Goal: Information Seeking & Learning: Learn about a topic

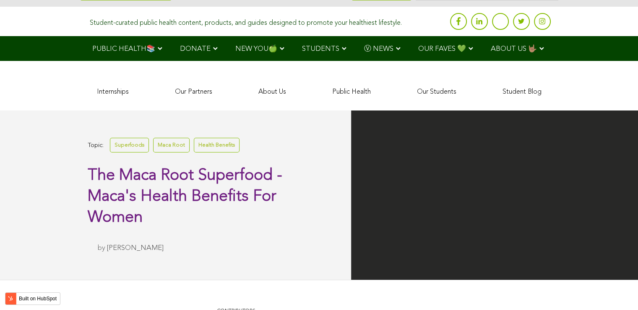
scroll to position [2827, 0]
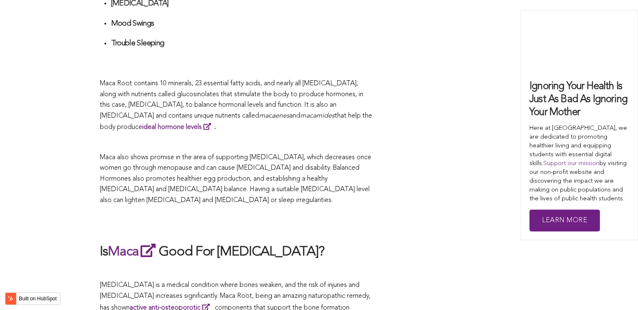
click at [294, 155] on span "Maca also shows promise in the area of supporting [MEDICAL_DATA], which decreas…" at bounding box center [236, 179] width 272 height 50
click at [358, 193] on p "Maca also shows promise in the area of supporting [MEDICAL_DATA], which decreas…" at bounding box center [236, 179] width 273 height 54
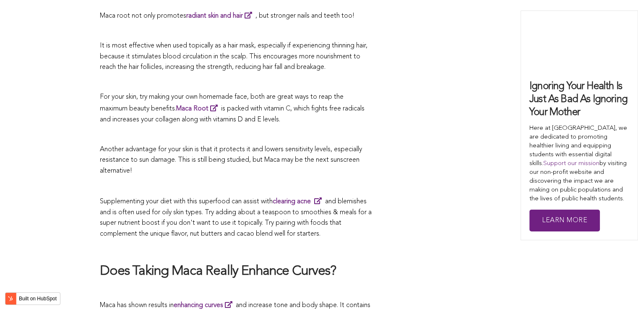
click at [314, 181] on p at bounding box center [236, 186] width 273 height 11
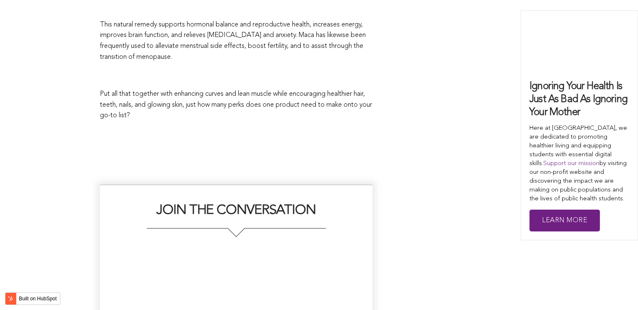
scroll to position [2337, 0]
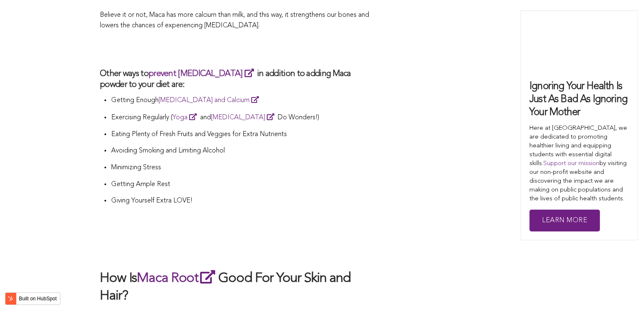
click at [290, 179] on p "Getting Ample Rest" at bounding box center [242, 184] width 262 height 11
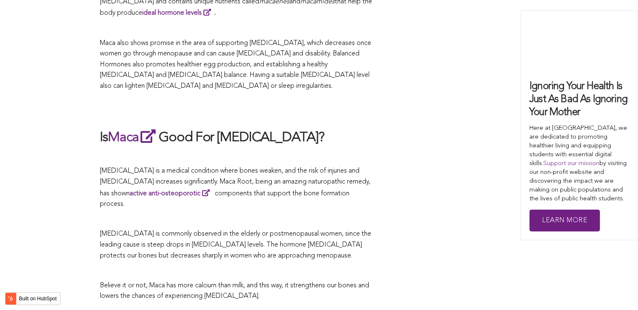
click at [286, 166] on p "[MEDICAL_DATA] is a medical condition where bones weaken, and the risk of injur…" at bounding box center [236, 188] width 273 height 44
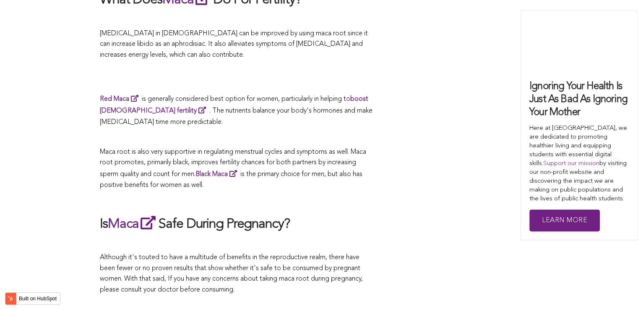
scroll to position [1972, 0]
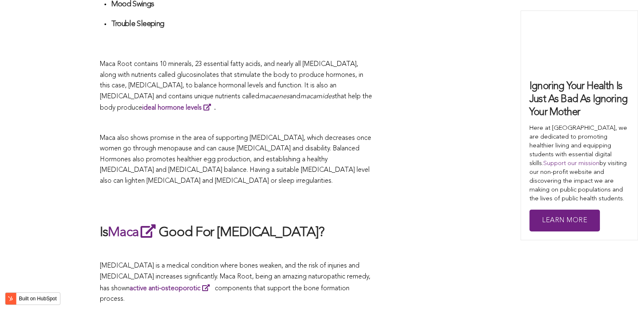
click at [267, 155] on span "Maca also shows promise in the area of supporting [MEDICAL_DATA], which decreas…" at bounding box center [236, 160] width 272 height 50
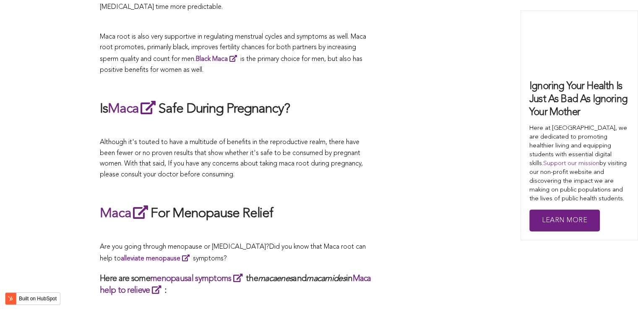
scroll to position [2235, 0]
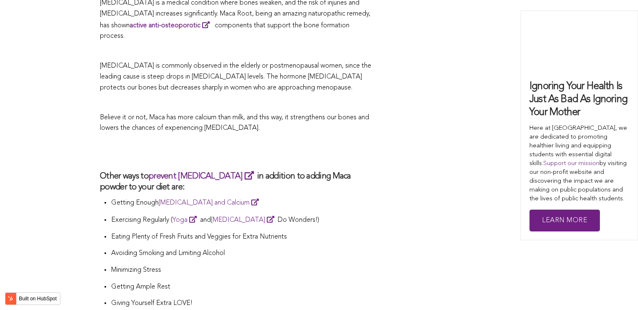
click at [231, 172] on link "prevent [MEDICAL_DATA]" at bounding box center [203, 176] width 109 height 8
